Goal: Information Seeking & Learning: Check status

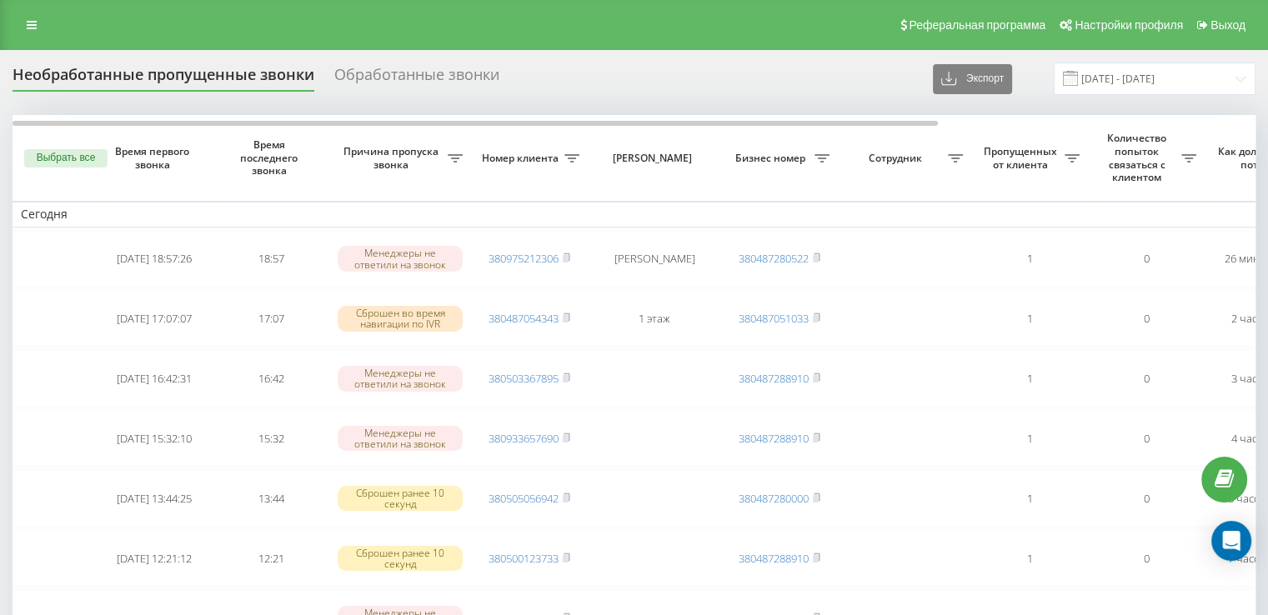
click at [378, 71] on div "Обработанные звонки" at bounding box center [416, 79] width 165 height 26
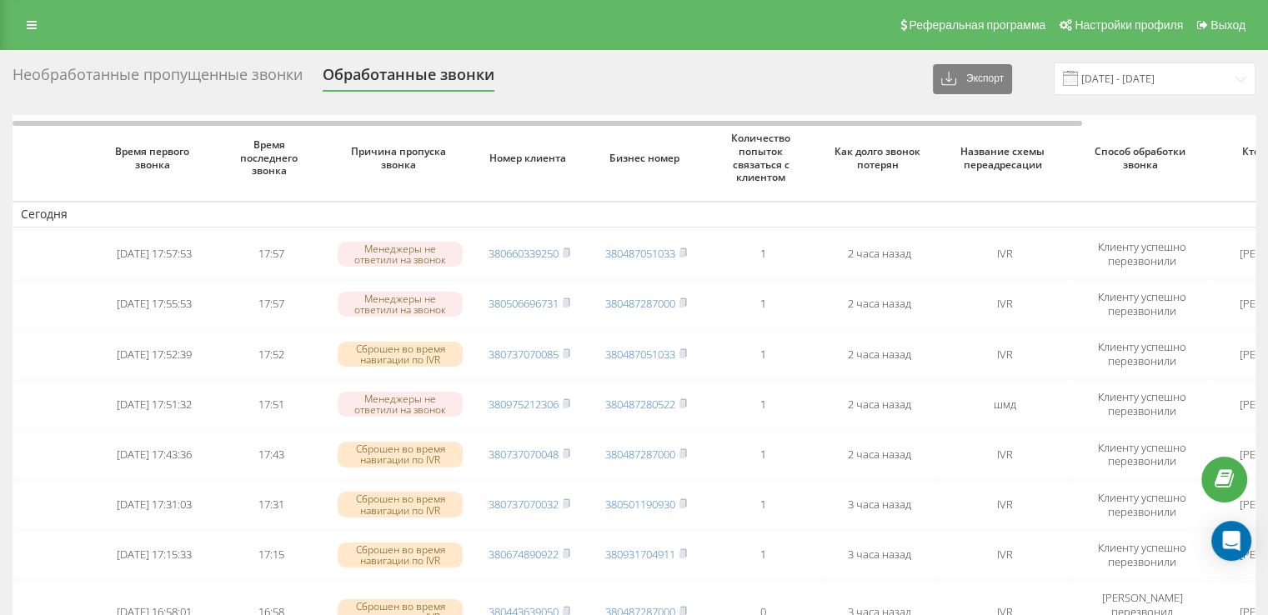
click at [271, 78] on div "Необработанные пропущенные звонки" at bounding box center [158, 79] width 290 height 26
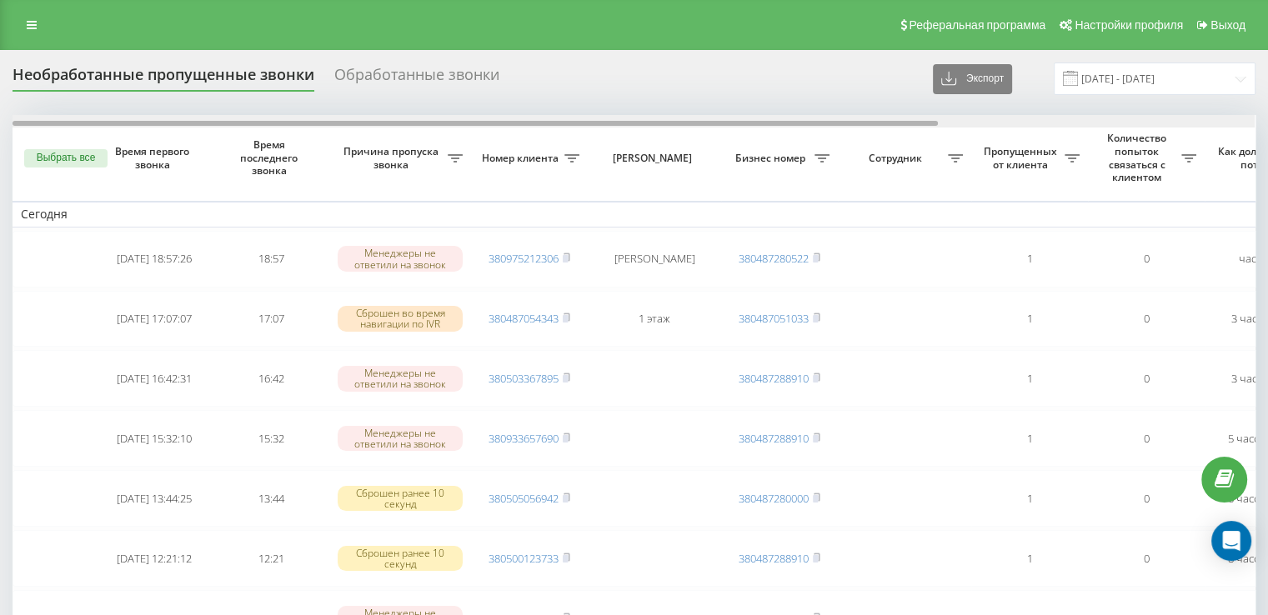
scroll to position [0, 424]
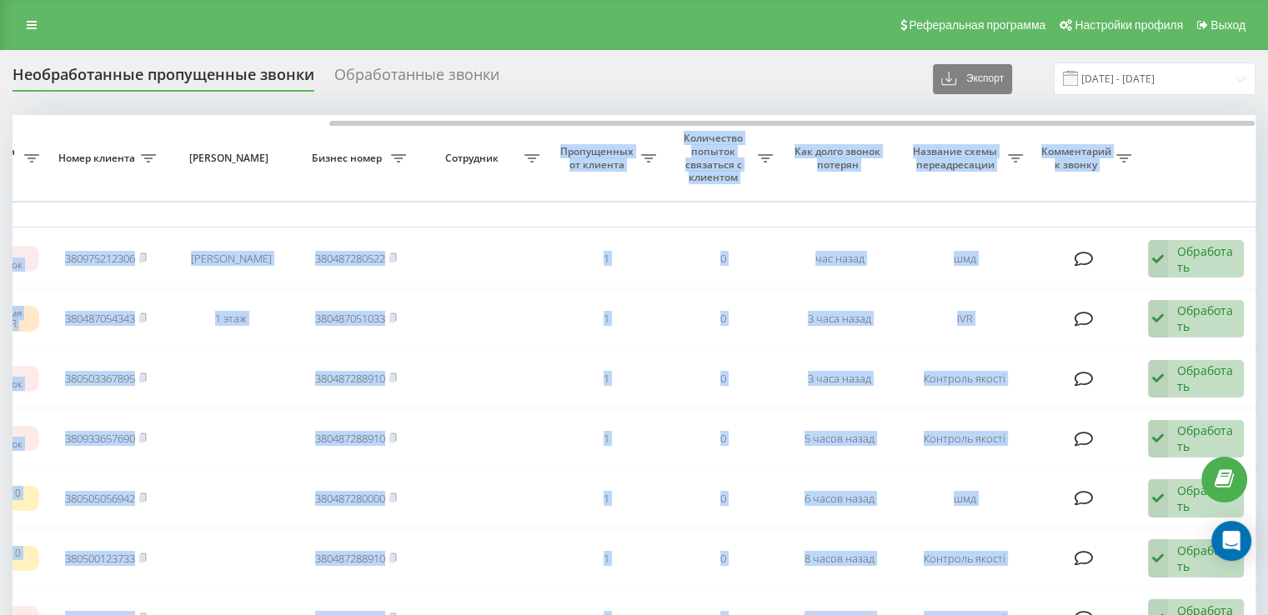
drag, startPoint x: 398, startPoint y: 127, endPoint x: 537, endPoint y: 138, distance: 139.7
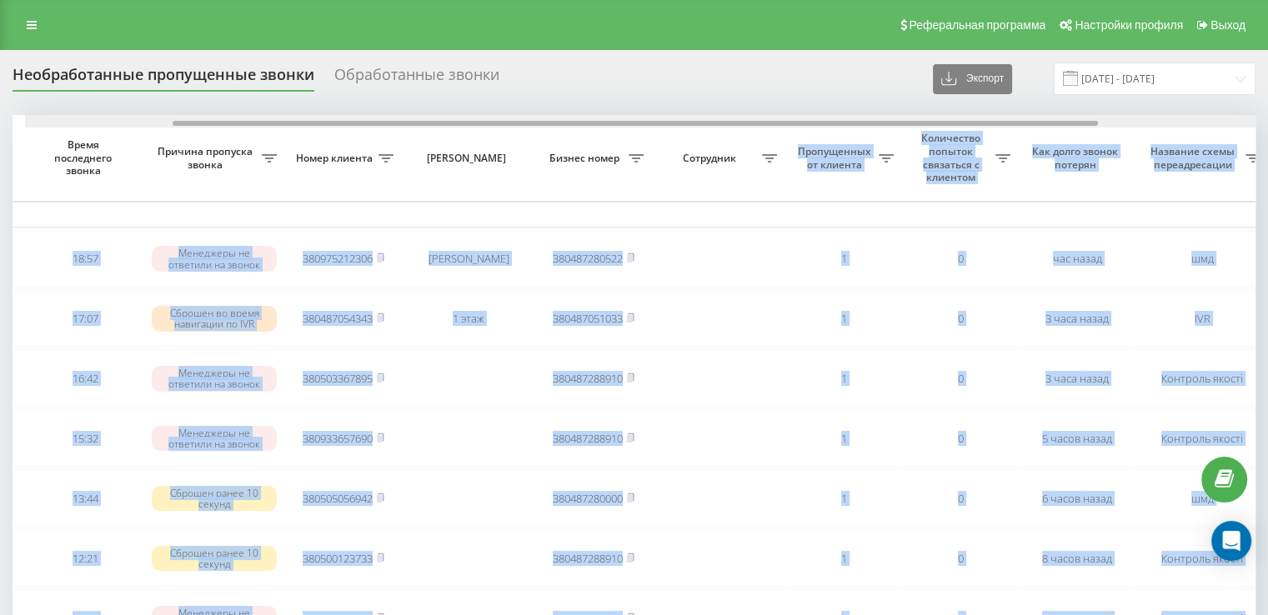
scroll to position [0, 171]
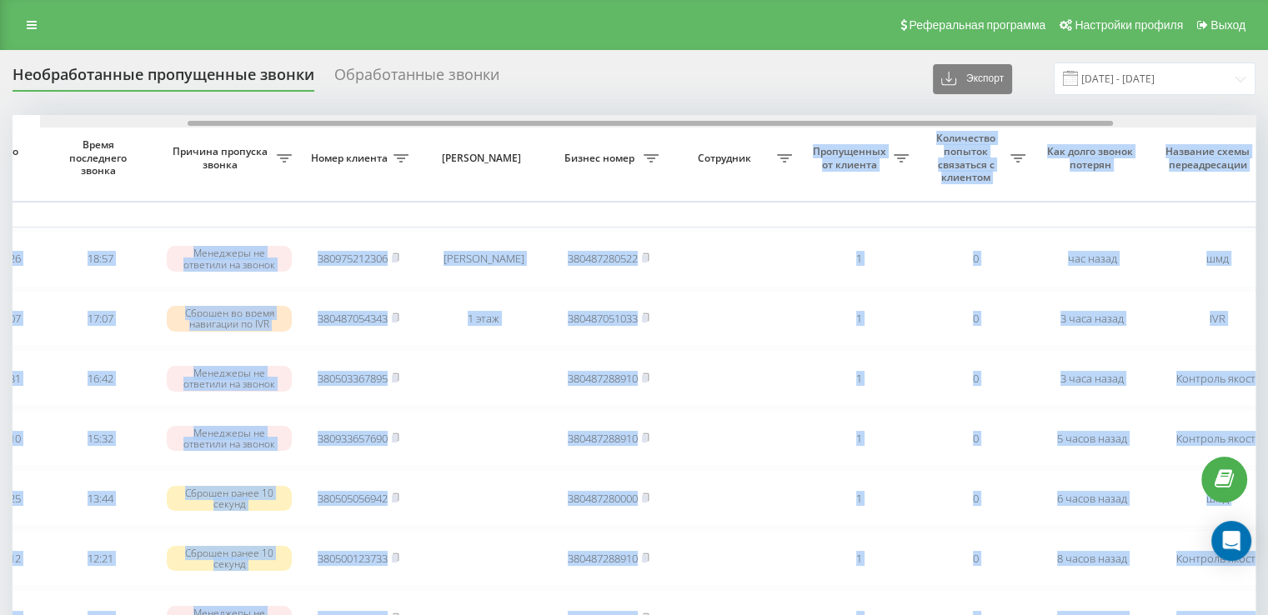
drag, startPoint x: 518, startPoint y: 124, endPoint x: 329, endPoint y: 131, distance: 189.4
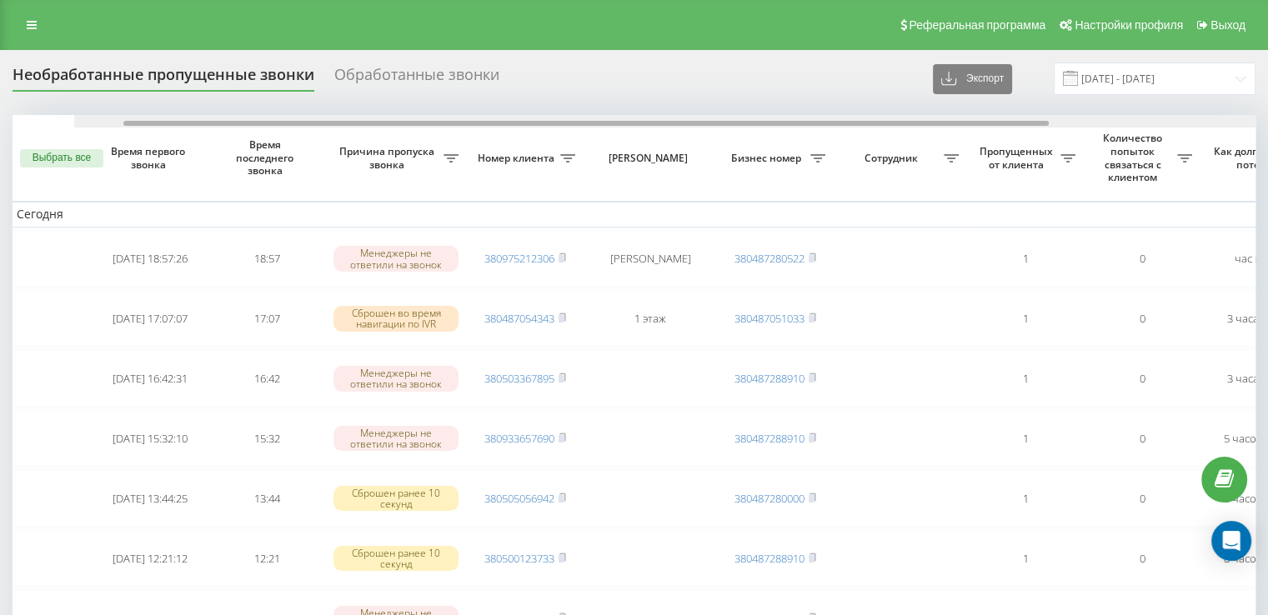
scroll to position [0, 0]
drag, startPoint x: 459, startPoint y: 123, endPoint x: 250, endPoint y: 141, distance: 209.2
